Goal: Task Accomplishment & Management: Use online tool/utility

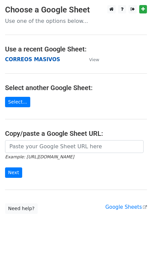
click at [32, 60] on strong "CORREOS MASIVOS" at bounding box center [32, 59] width 55 height 6
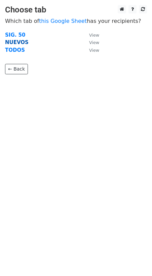
click at [13, 40] on strong "NUEVOS" at bounding box center [16, 42] width 23 height 6
click at [17, 43] on strong "NUEVOS" at bounding box center [16, 42] width 23 height 6
click at [15, 42] on strong "NUEVOS" at bounding box center [16, 42] width 23 height 6
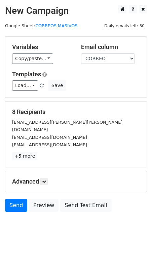
click at [92, 108] on h5 "8 Recipients" at bounding box center [76, 111] width 128 height 7
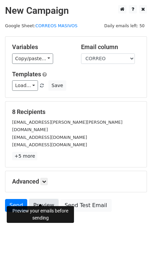
click at [46, 199] on link "Preview" at bounding box center [44, 205] width 30 height 13
click at [33, 199] on link "Preview" at bounding box center [44, 205] width 30 height 13
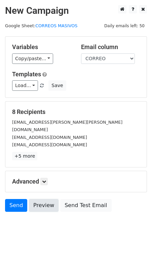
click at [43, 199] on link "Preview" at bounding box center [44, 205] width 30 height 13
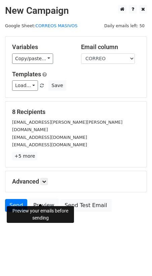
drag, startPoint x: 42, startPoint y: 199, endPoint x: 103, endPoint y: 199, distance: 61.1
click at [42, 199] on link "Preview" at bounding box center [44, 205] width 30 height 13
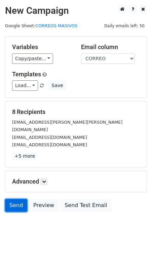
click at [16, 199] on link "Send" at bounding box center [16, 205] width 22 height 13
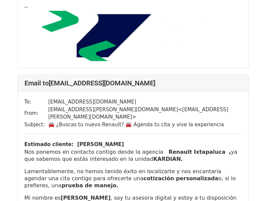
scroll to position [1812, 0]
